Goal: Task Accomplishment & Management: Manage account settings

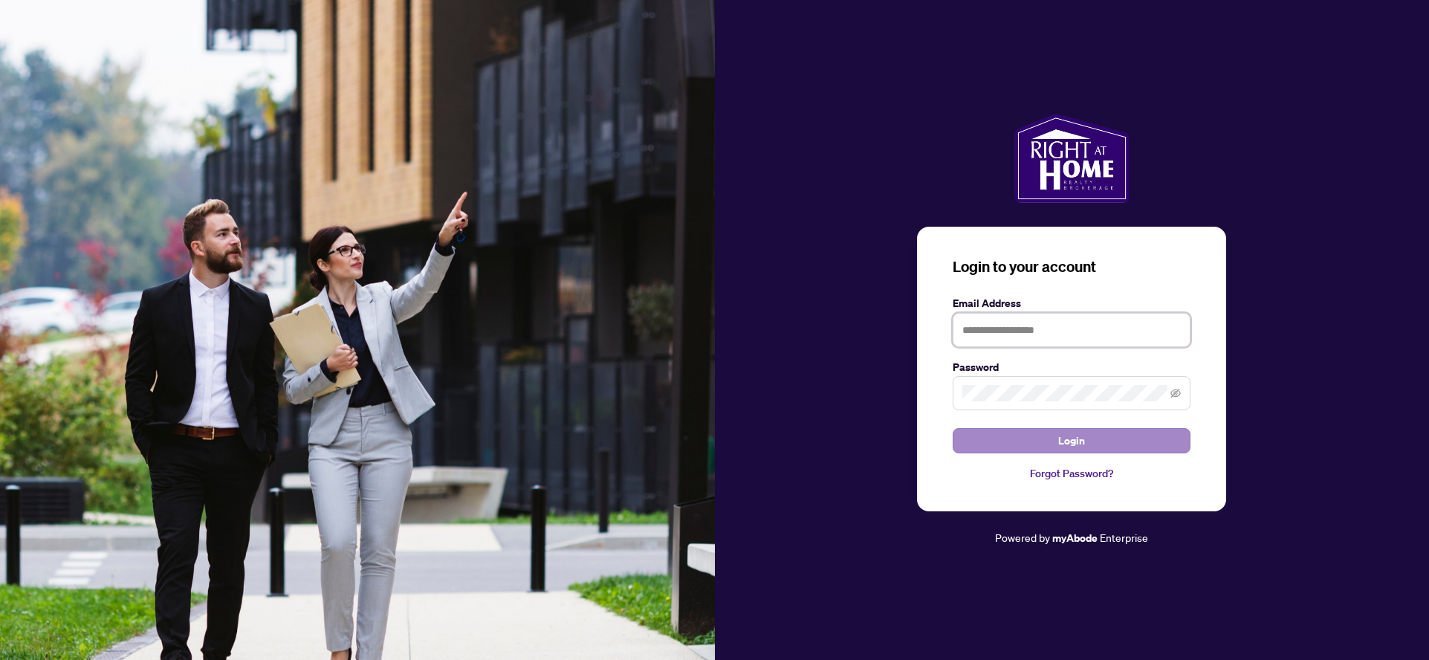
type input "**********"
click at [1068, 441] on span "Login" at bounding box center [1071, 441] width 27 height 24
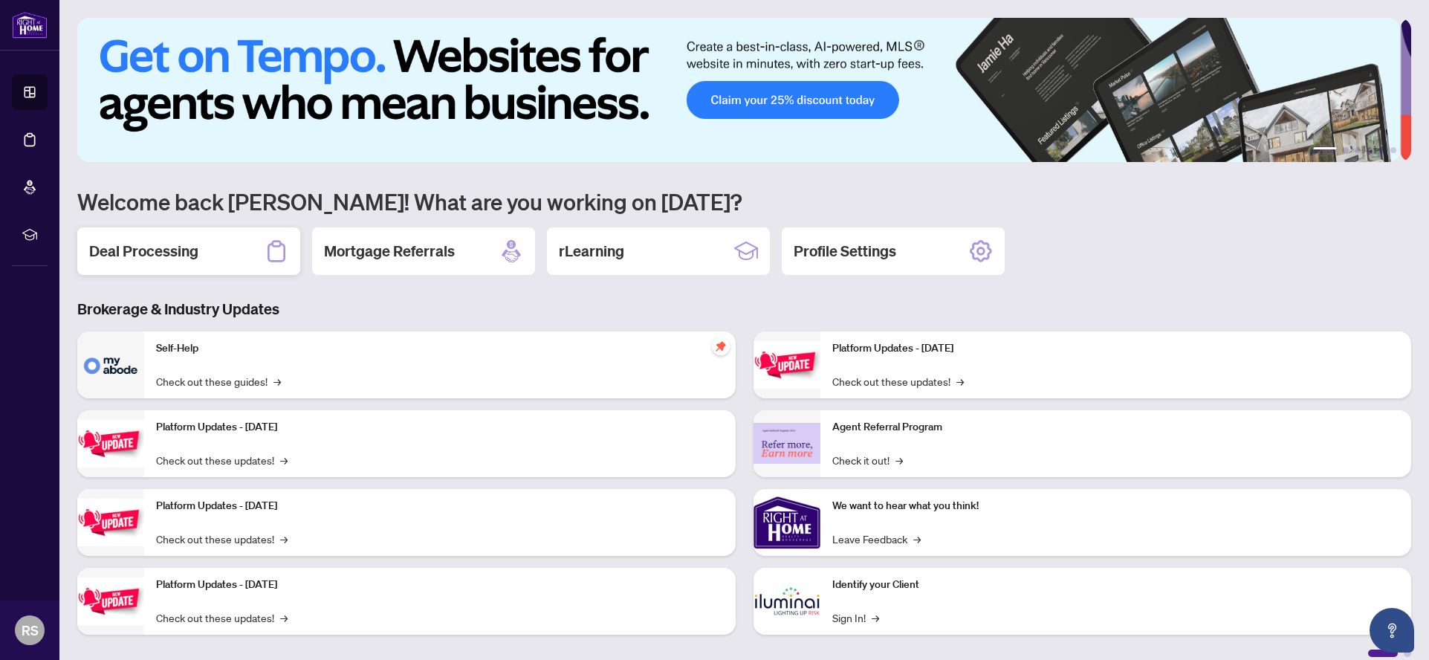
click at [134, 256] on h2 "Deal Processing" at bounding box center [143, 251] width 109 height 21
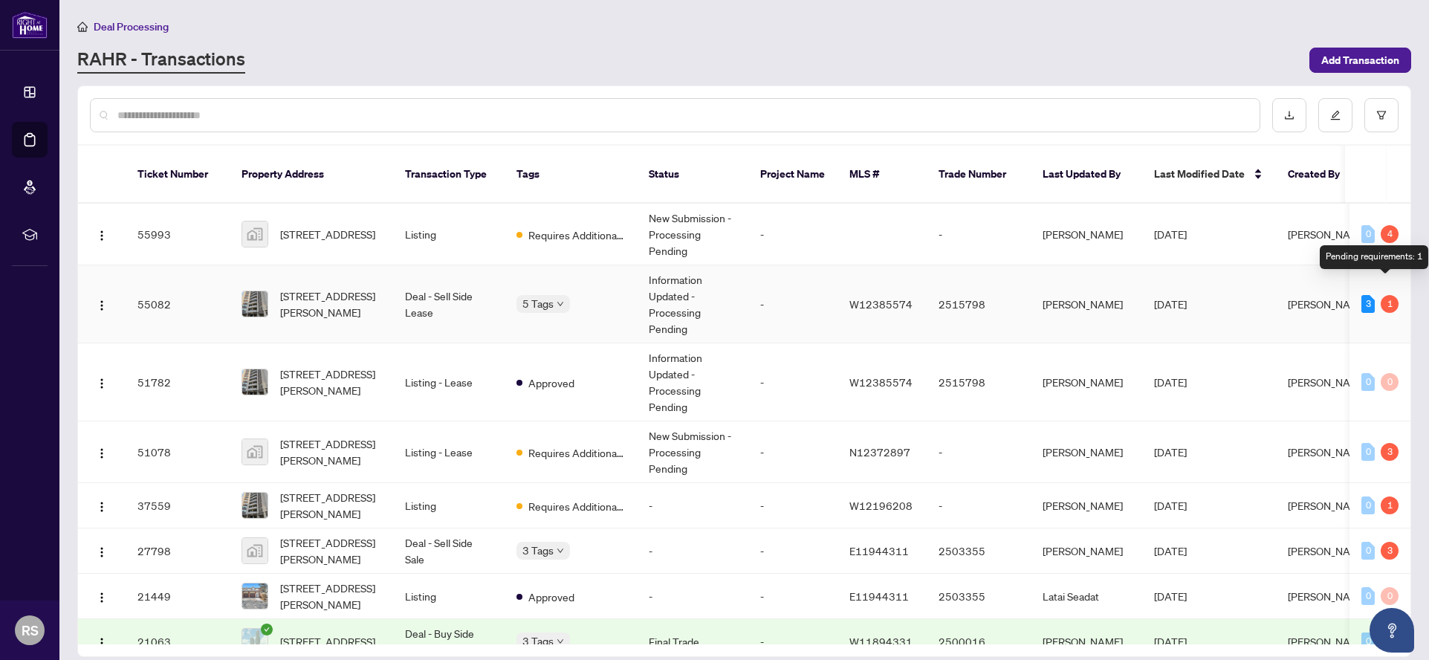
click at [1381, 295] on div "1" at bounding box center [1390, 304] width 18 height 18
click at [327, 288] on span "[STREET_ADDRESS][PERSON_NAME]" at bounding box center [330, 304] width 101 height 33
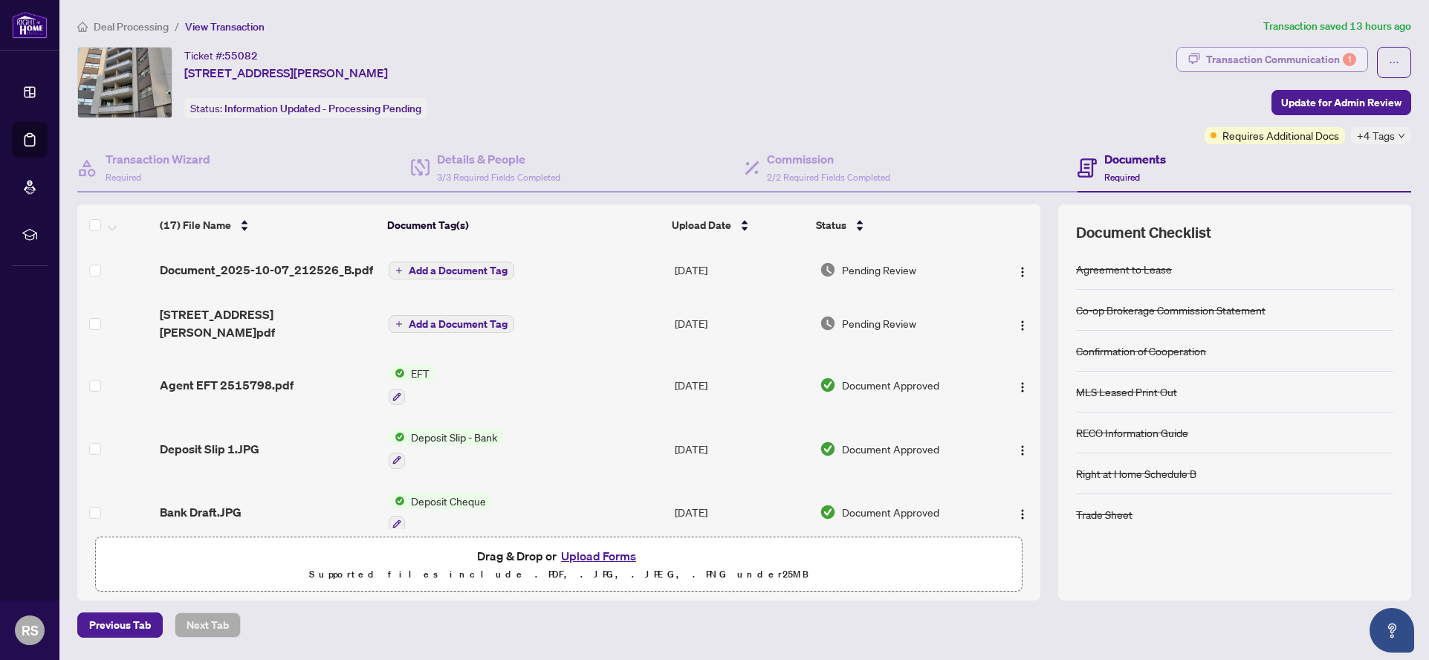
click at [1303, 61] on div "Transaction Communication 1" at bounding box center [1281, 60] width 150 height 24
